Goal: Task Accomplishment & Management: Manage account settings

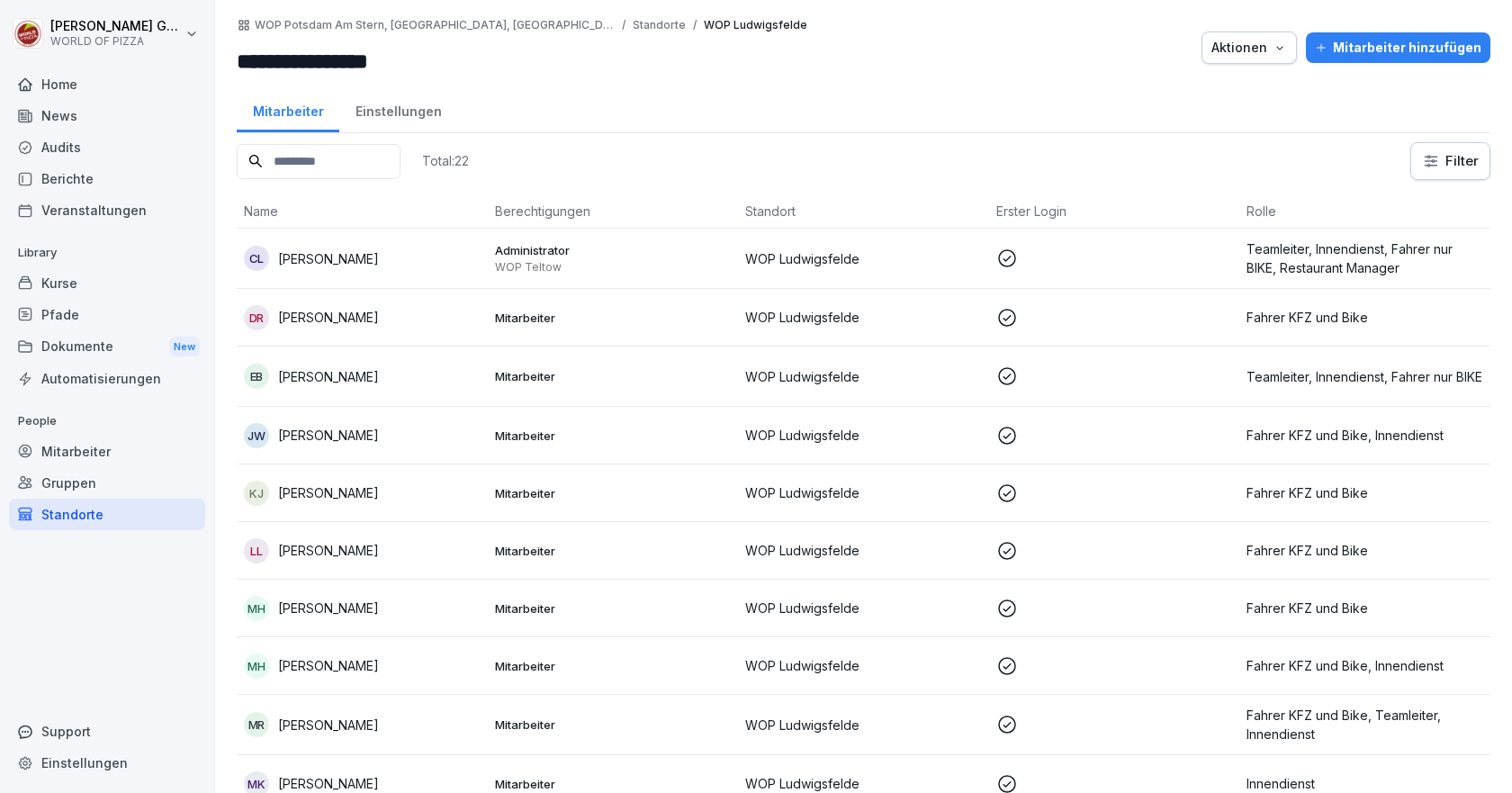
click at [79, 454] on div "Mitarbeiter" at bounding box center [107, 452] width 196 height 32
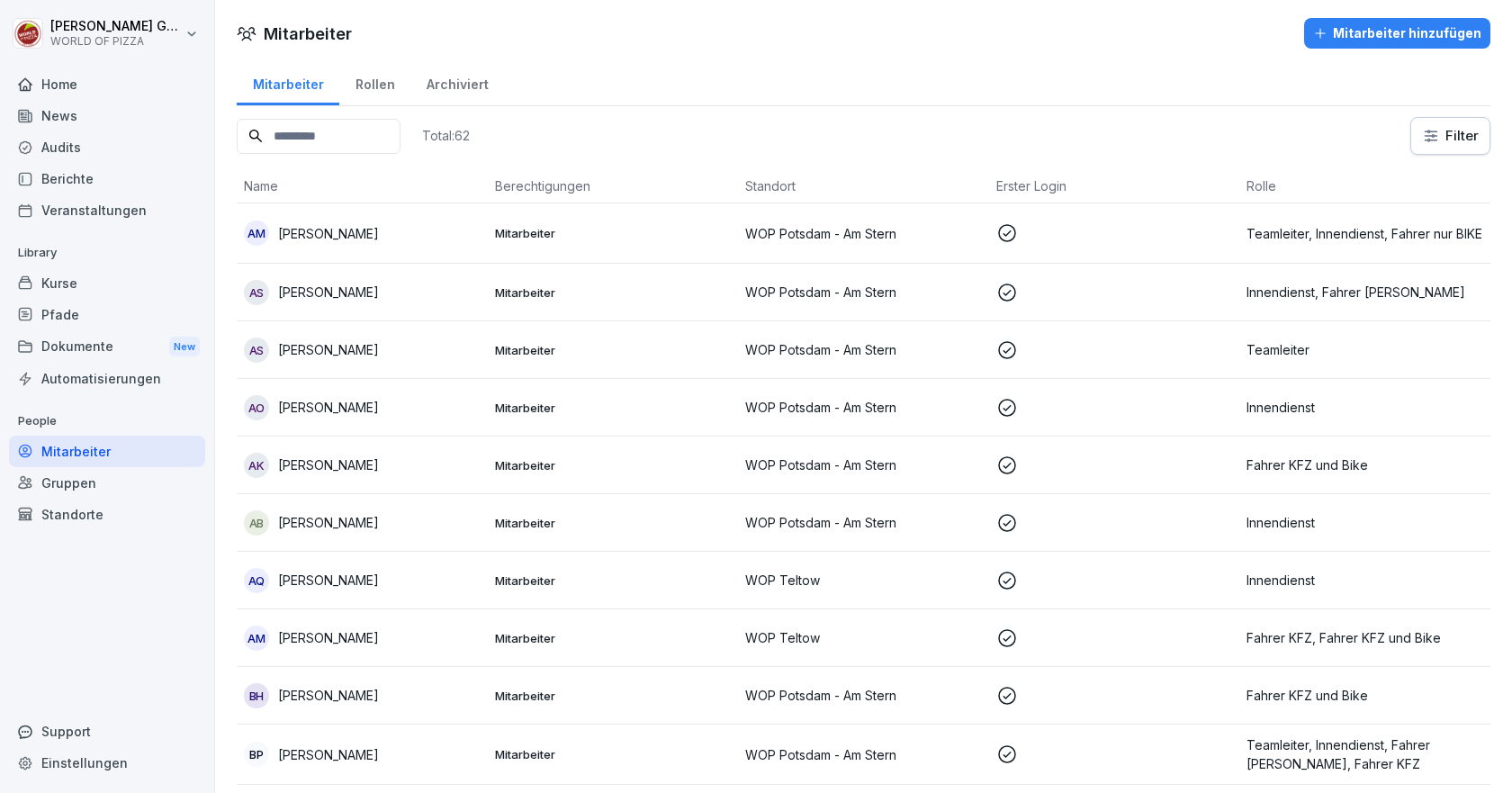
click at [1357, 28] on div "Mitarbeiter hinzufügen" at bounding box center [1397, 33] width 168 height 20
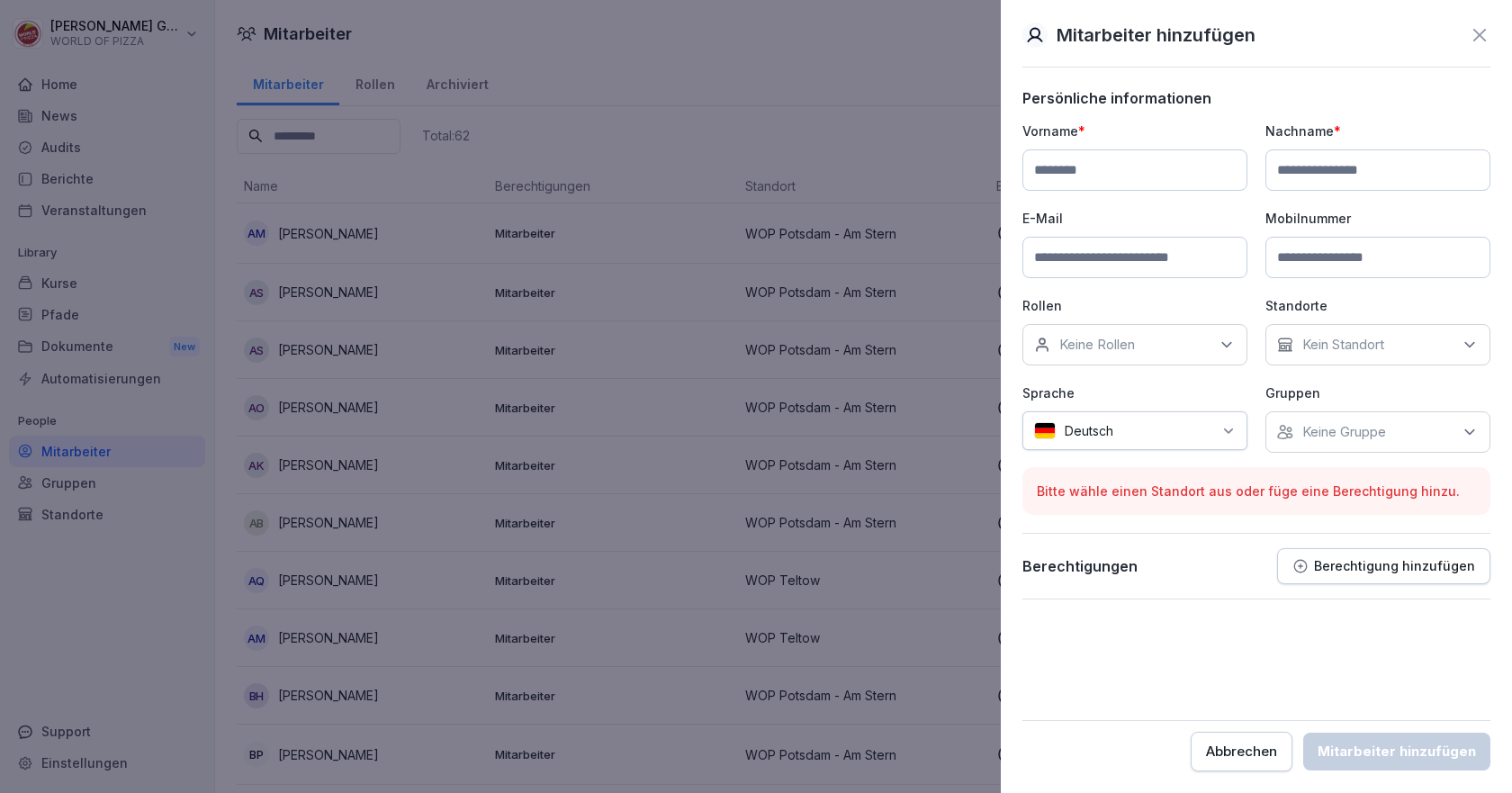
click at [1150, 346] on div "Keine Rollen" at bounding box center [1135, 344] width 225 height 41
click at [1231, 298] on p "Rollen" at bounding box center [1135, 305] width 225 height 19
click at [1325, 354] on div "Kein Standort" at bounding box center [1378, 344] width 225 height 41
click at [1348, 344] on p "Kein Standort" at bounding box center [1344, 345] width 82 height 18
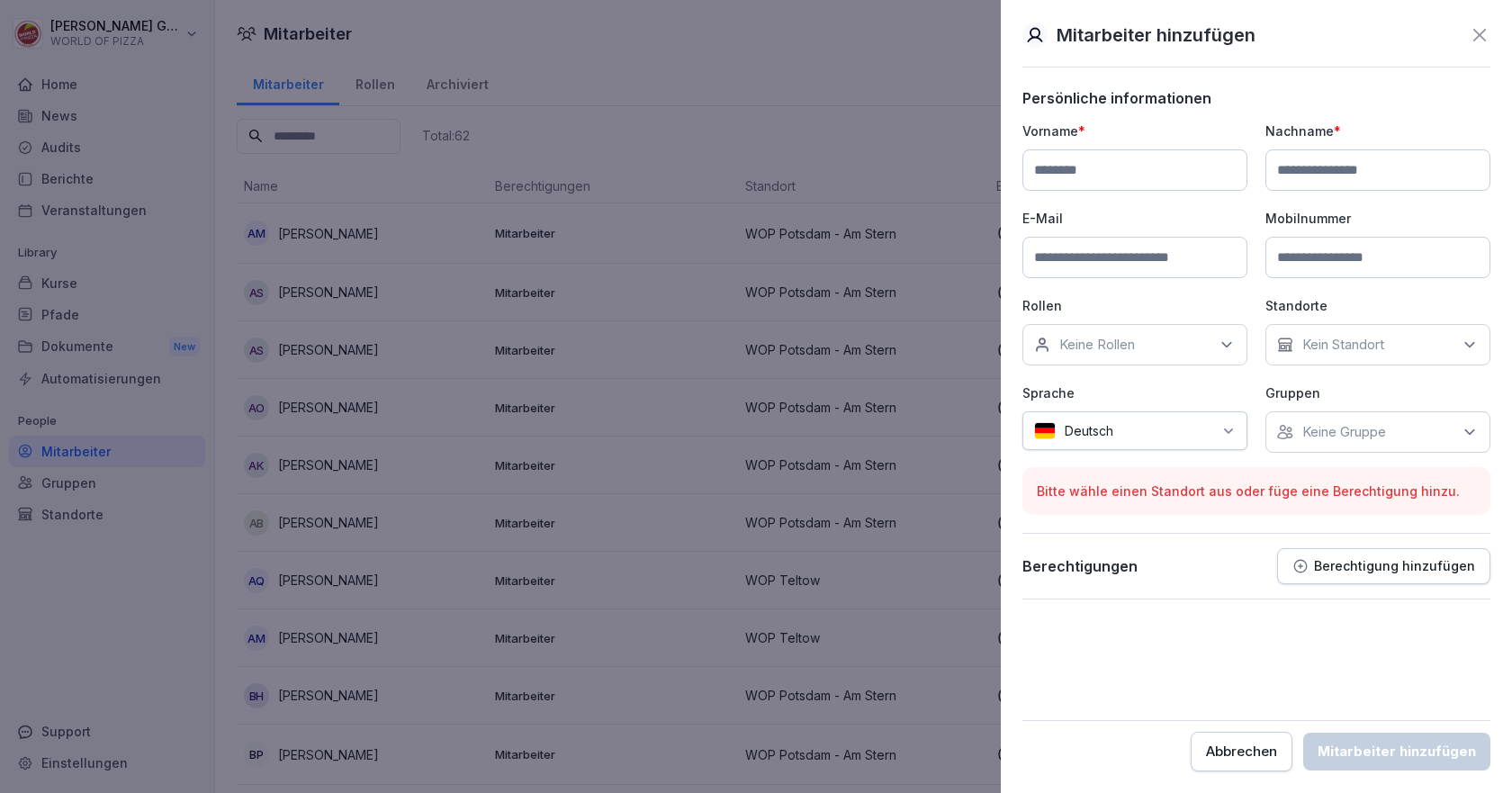
click at [1236, 388] on p "Sprache" at bounding box center [1135, 392] width 225 height 19
click at [1342, 436] on p "Keine Gruppe" at bounding box center [1345, 432] width 84 height 18
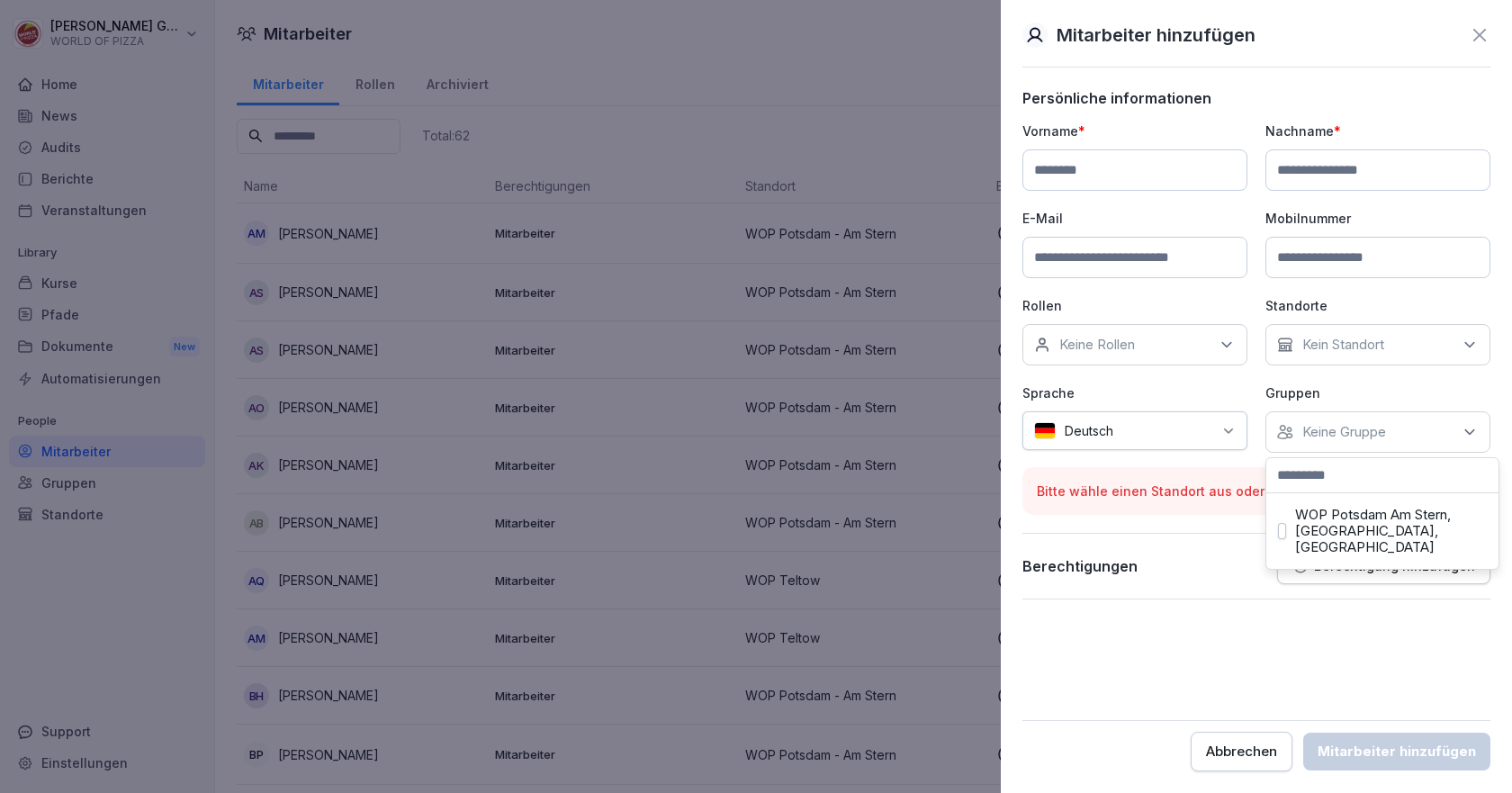
click at [1339, 428] on p "Keine Gruppe" at bounding box center [1345, 432] width 84 height 18
click at [1198, 610] on form "Persönliche informationen Vorname * Nachname * E-Mail Mobilnummer Rollen Keine …" at bounding box center [1257, 430] width 468 height 682
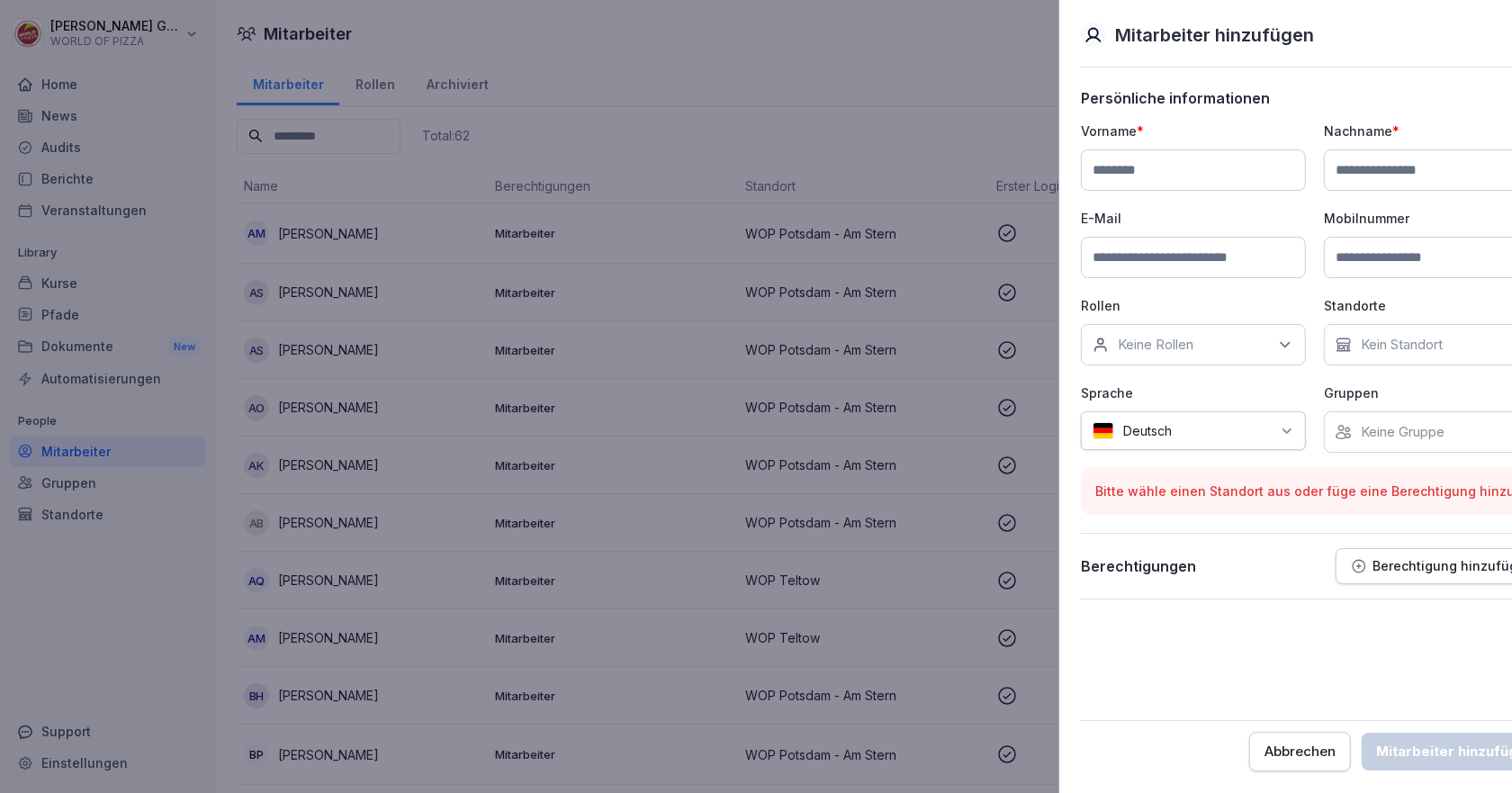
click at [318, 233] on div at bounding box center [756, 396] width 1512 height 793
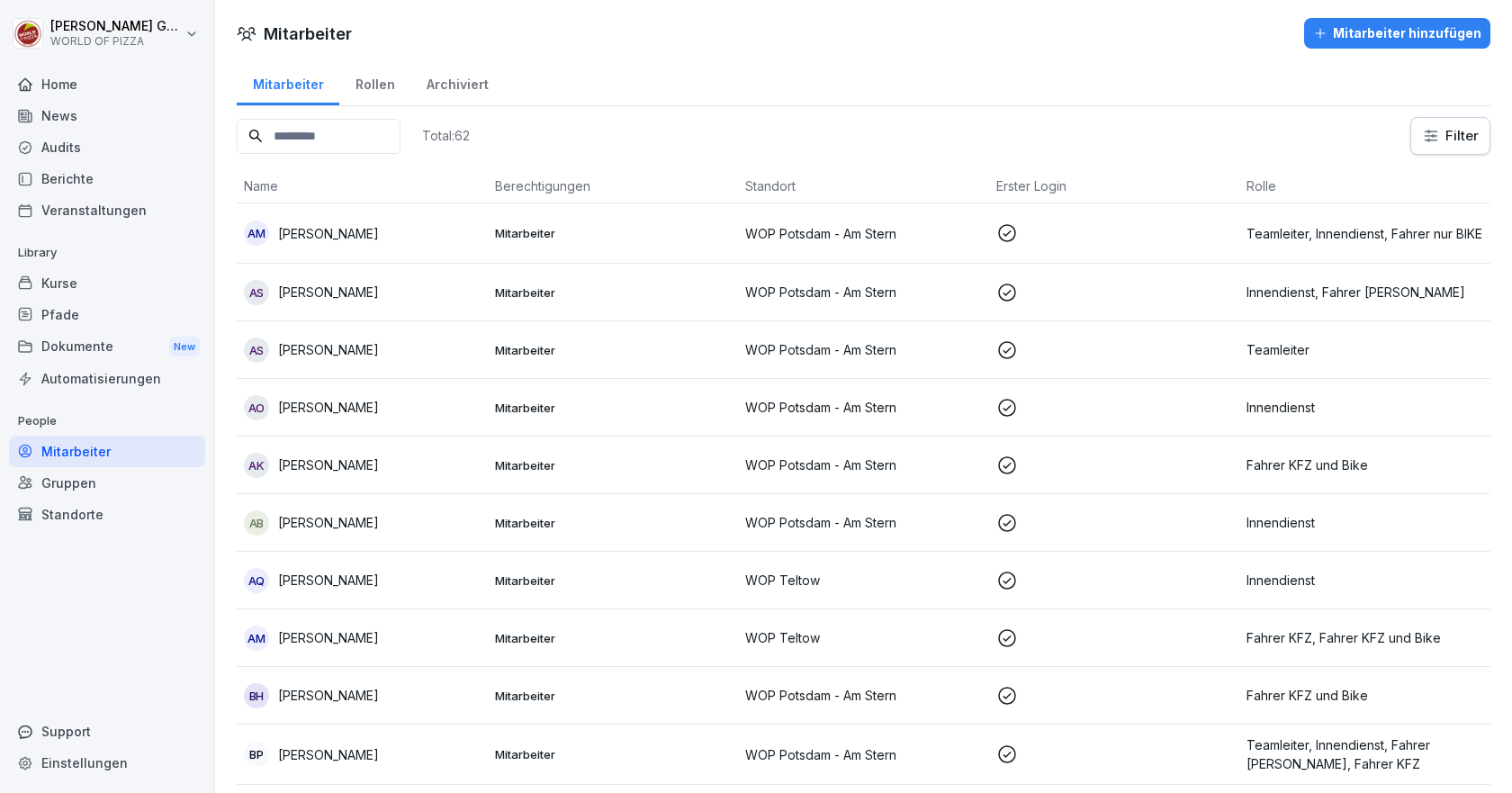
click at [318, 233] on p "[PERSON_NAME]" at bounding box center [328, 233] width 101 height 19
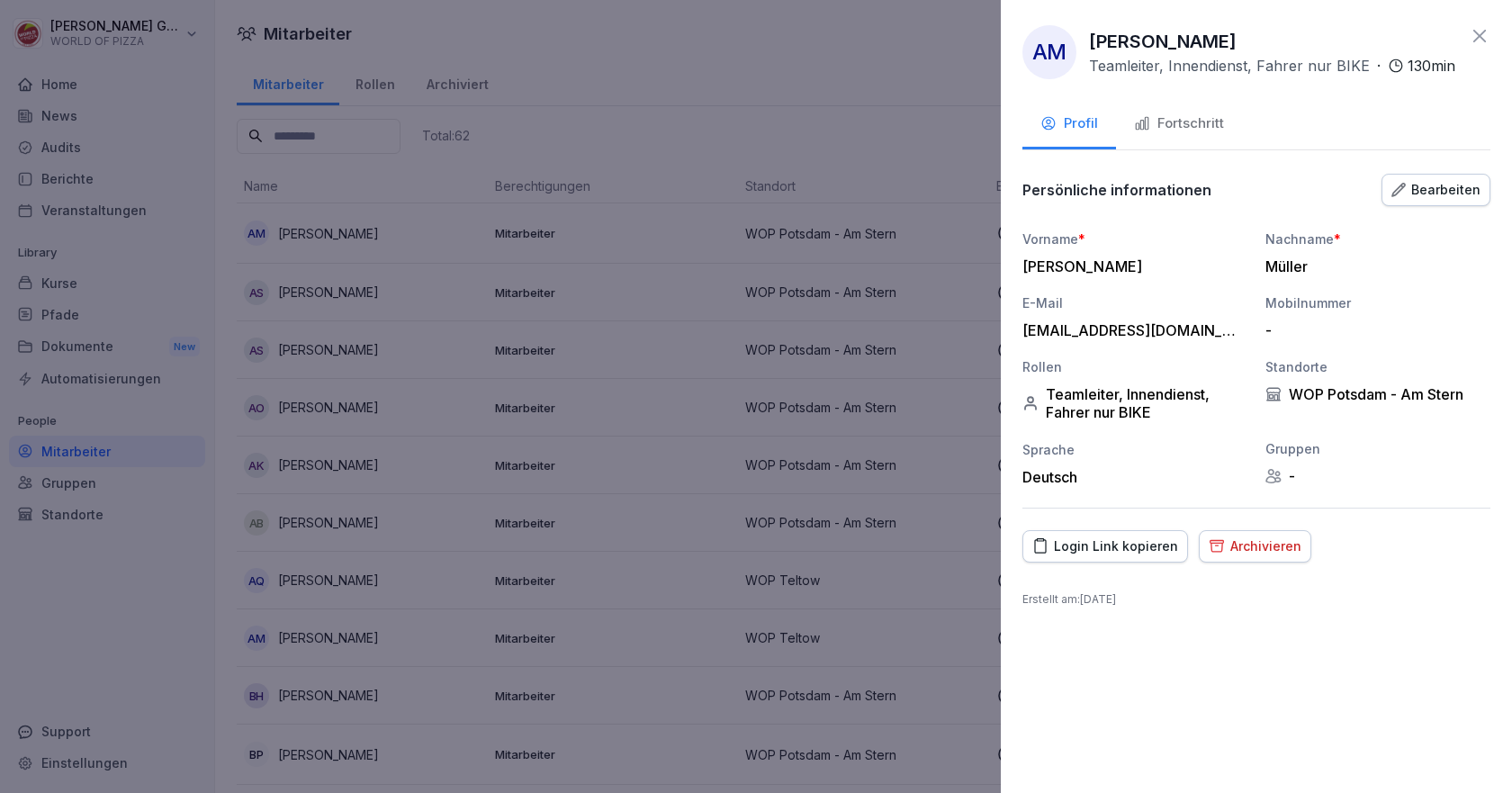
click at [1432, 189] on div "Bearbeiten" at bounding box center [1436, 190] width 89 height 20
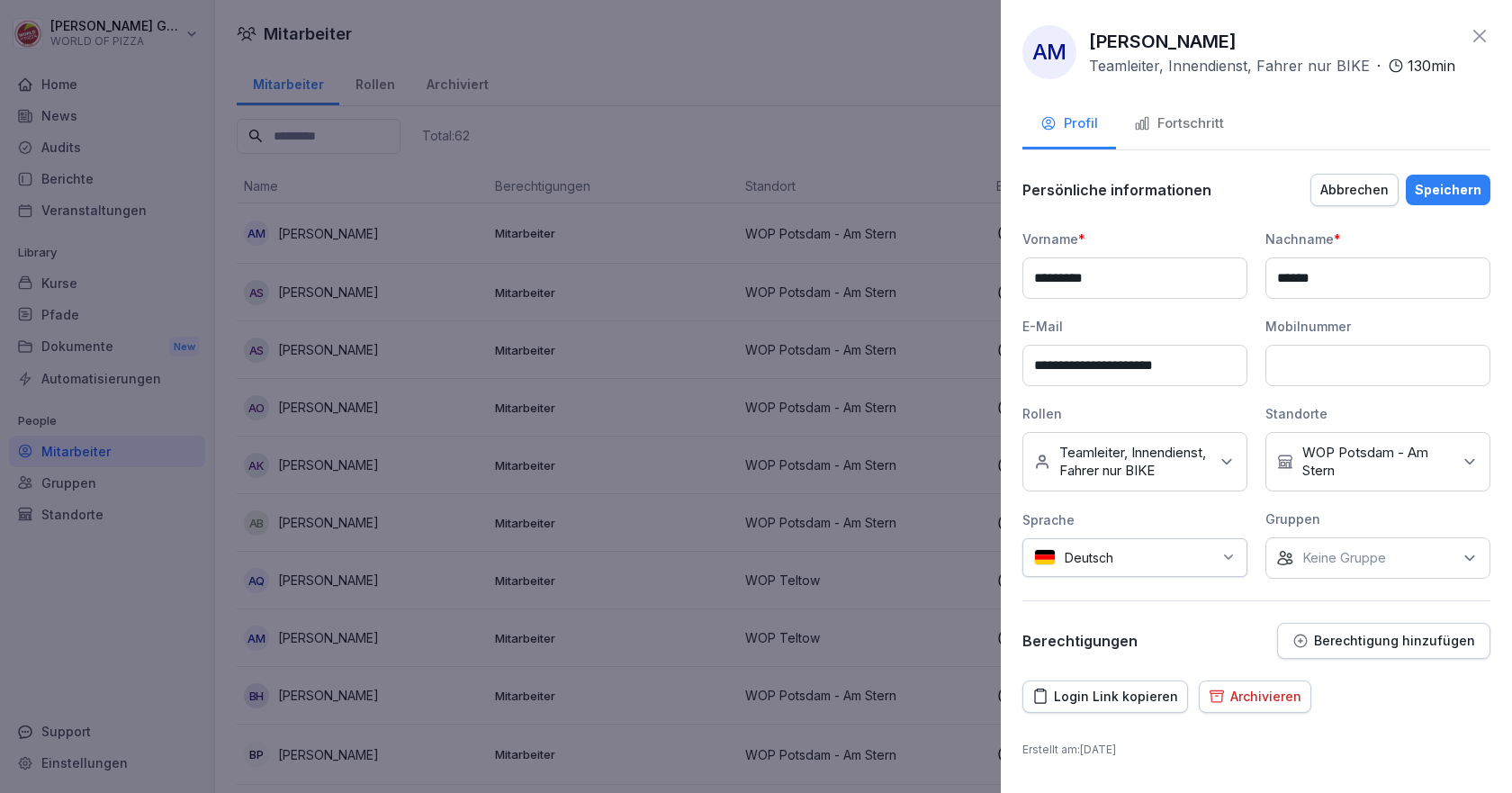
click at [1255, 707] on div "Archivieren" at bounding box center [1255, 697] width 93 height 20
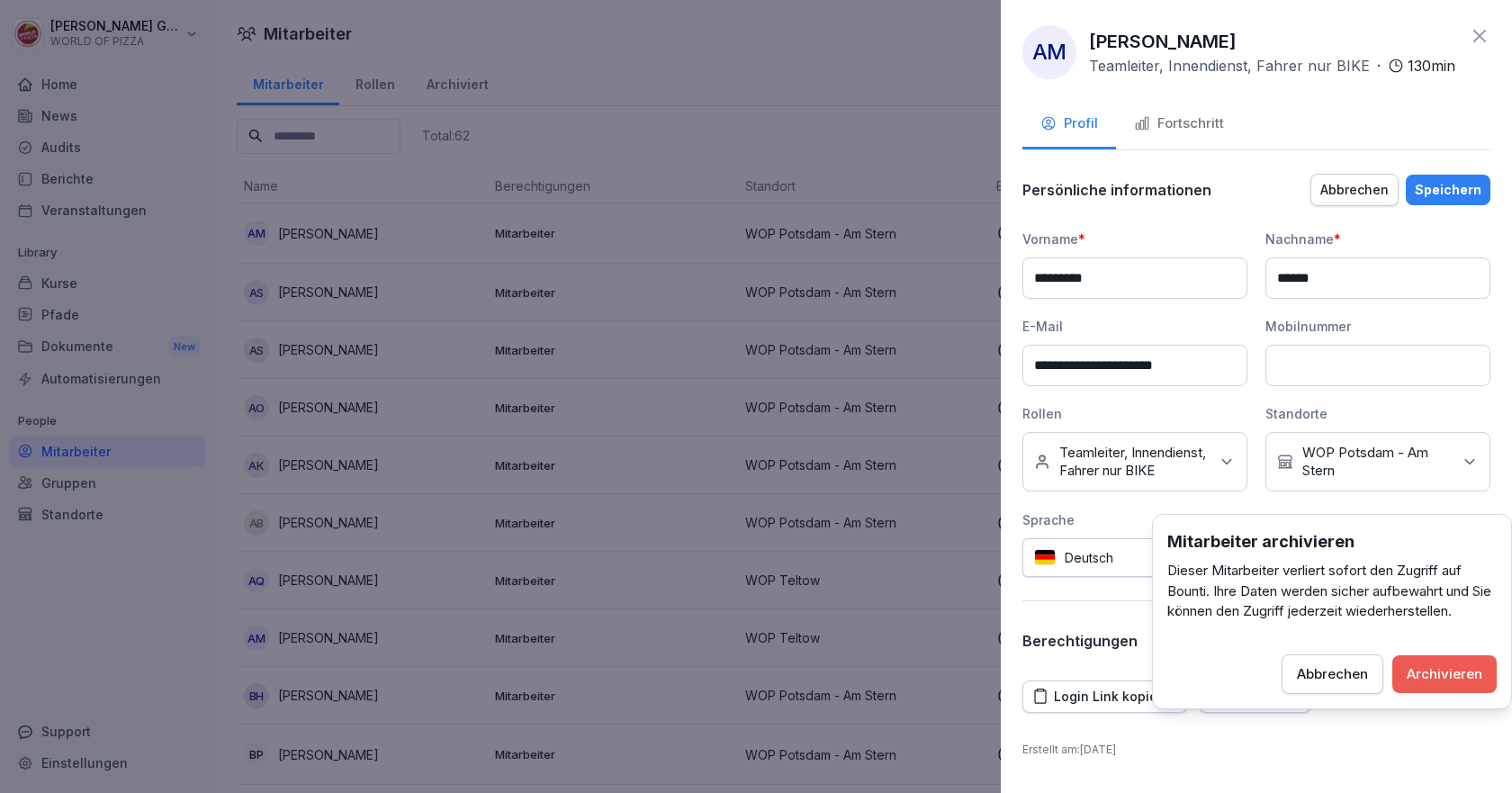
click at [1337, 676] on div "Abbrechen" at bounding box center [1332, 674] width 71 height 20
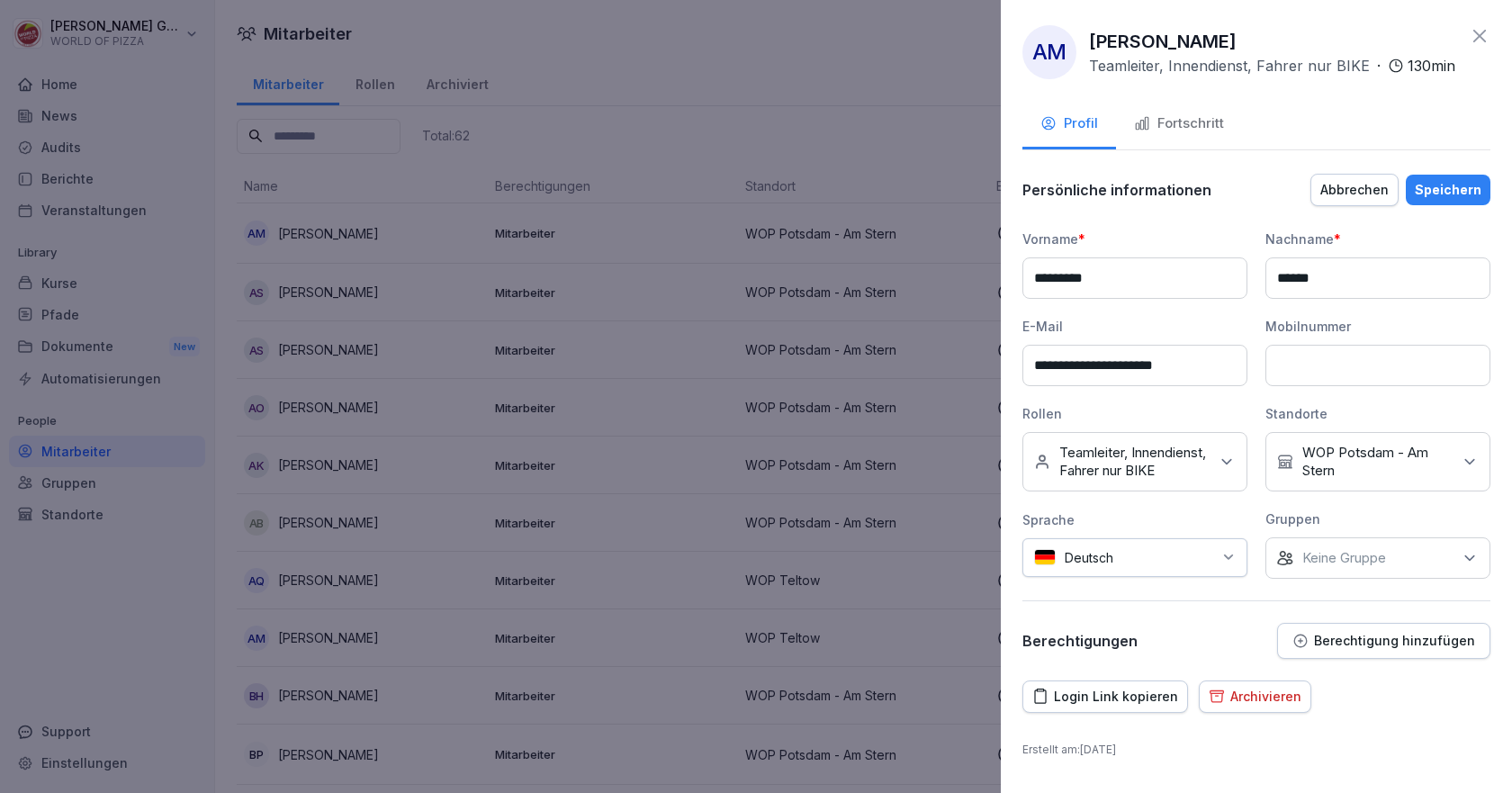
click at [1474, 33] on icon at bounding box center [1480, 36] width 13 height 13
